Goal: Information Seeking & Learning: Learn about a topic

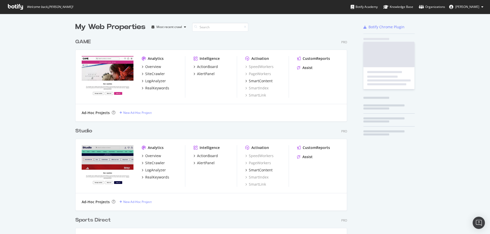
scroll to position [405, 272]
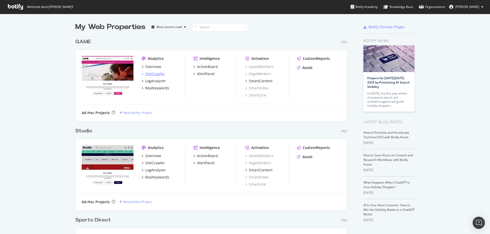
click at [155, 74] on div "SiteCrawler" at bounding box center [155, 73] width 20 height 5
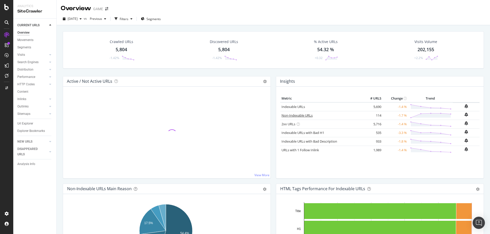
click at [297, 117] on link "Non-Indexable URLs" at bounding box center [296, 115] width 31 height 5
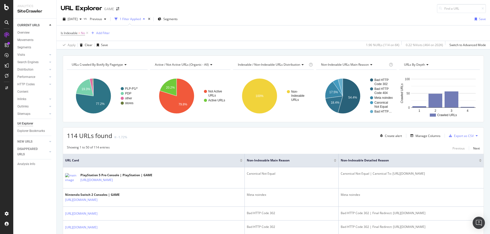
click at [30, 15] on div "Analytics SiteCrawler" at bounding box center [34, 9] width 43 height 18
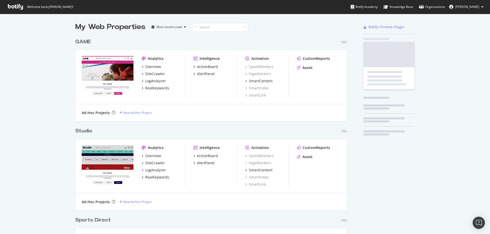
scroll to position [405, 272]
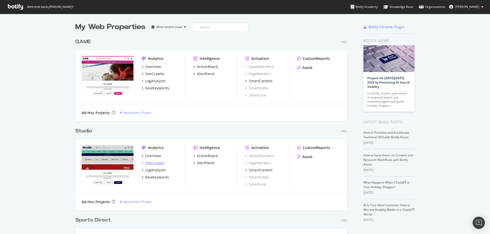
click at [155, 164] on div "SiteCrawler" at bounding box center [155, 163] width 20 height 5
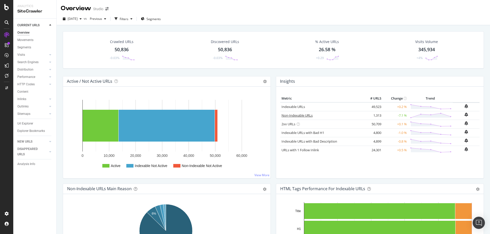
drag, startPoint x: 291, startPoint y: 116, endPoint x: 292, endPoint y: 125, distance: 9.2
click at [291, 116] on link "Non-Indexable URLs" at bounding box center [296, 115] width 31 height 5
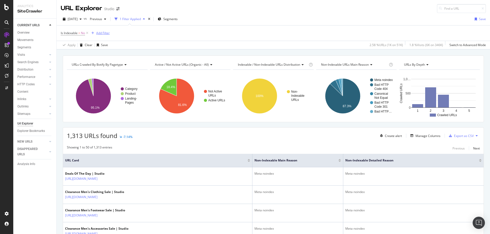
click at [106, 33] on div "Add Filter" at bounding box center [103, 33] width 14 height 4
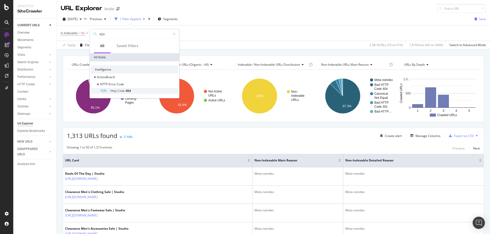
type input "404"
click at [133, 89] on div "Http Code 404" at bounding box center [139, 91] width 78 height 6
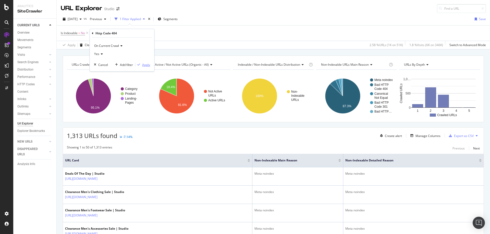
click at [143, 66] on div "Apply" at bounding box center [146, 65] width 8 height 4
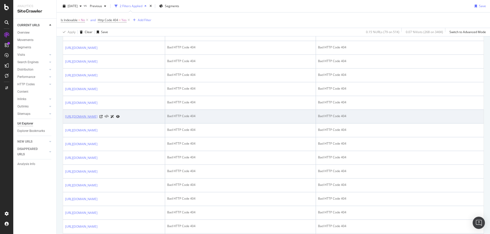
scroll to position [204, 0]
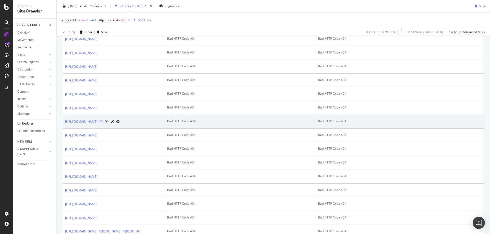
click at [103, 123] on icon at bounding box center [100, 121] width 3 height 3
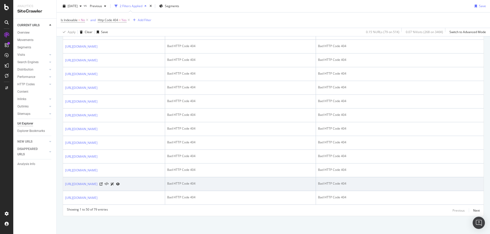
scroll to position [879, 0]
